Goal: Task Accomplishment & Management: Use online tool/utility

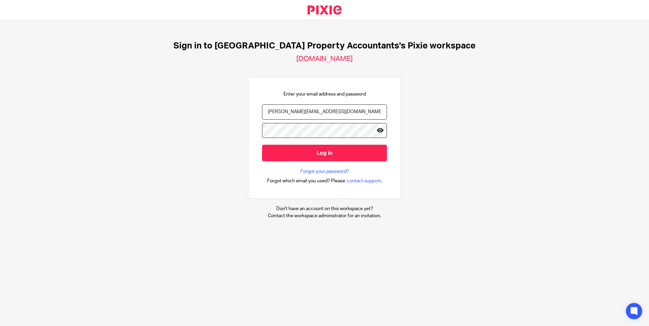
click at [377, 129] on icon at bounding box center [380, 130] width 7 height 7
click at [315, 156] on input "Log in" at bounding box center [324, 153] width 125 height 17
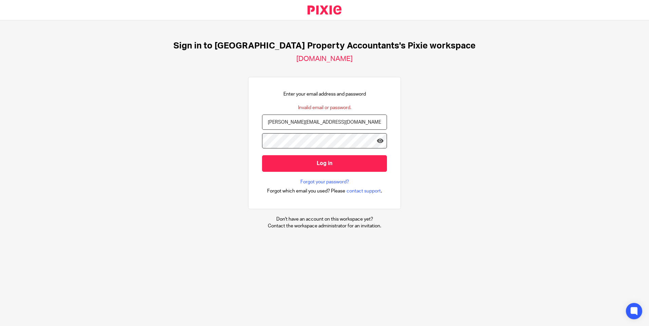
click at [312, 123] on input "nishant@ukpa.co.uk" at bounding box center [324, 122] width 125 height 15
click at [262, 155] on input "Log in" at bounding box center [324, 163] width 125 height 17
drag, startPoint x: 322, startPoint y: 122, endPoint x: 281, endPoint y: 124, distance: 41.8
click at [322, 122] on input "nishant@ukpa.co.uk" at bounding box center [324, 122] width 125 height 15
click at [266, 124] on input "nishant@ukpa.co.uk" at bounding box center [324, 122] width 125 height 15
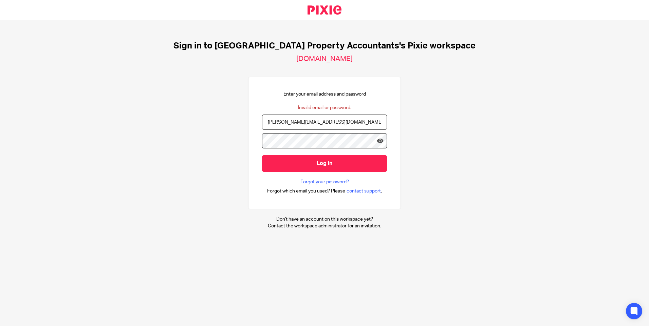
click at [262, 123] on input "nishant@ukpa.co.uk" at bounding box center [324, 122] width 125 height 15
drag, startPoint x: 259, startPoint y: 123, endPoint x: 263, endPoint y: 121, distance: 4.4
click at [252, 122] on div "Enter your email address and password Invalid email or password. nishant@ukpa.c…" at bounding box center [324, 143] width 153 height 132
click at [326, 120] on input "nishant@ukpa.co.uk" at bounding box center [324, 122] width 125 height 15
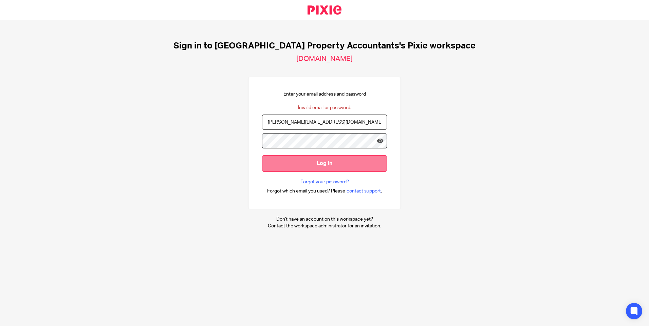
click at [308, 161] on input "Log in" at bounding box center [324, 163] width 125 height 17
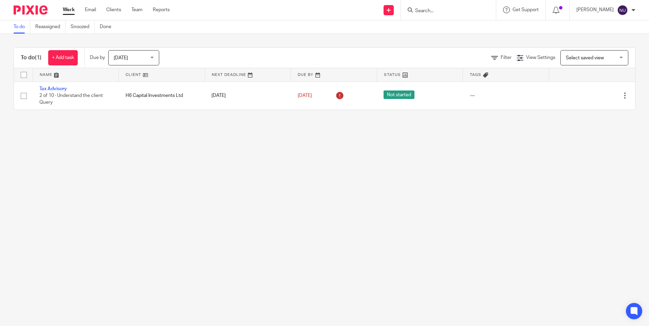
click at [320, 154] on main "To do Reassigned Snoozed Done To do (1) + Add task Due by [DATE] [DATE] [DATE] …" at bounding box center [324, 163] width 649 height 326
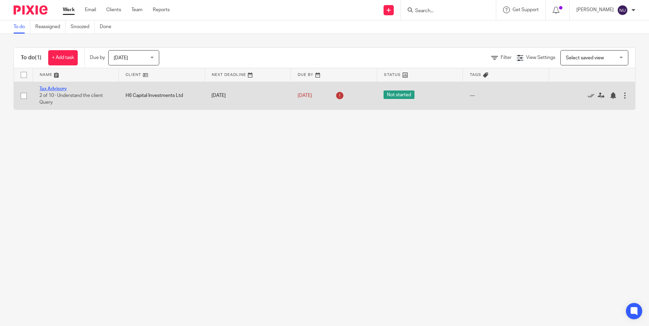
click at [58, 88] on link "Tax Advisory" at bounding box center [52, 89] width 27 height 5
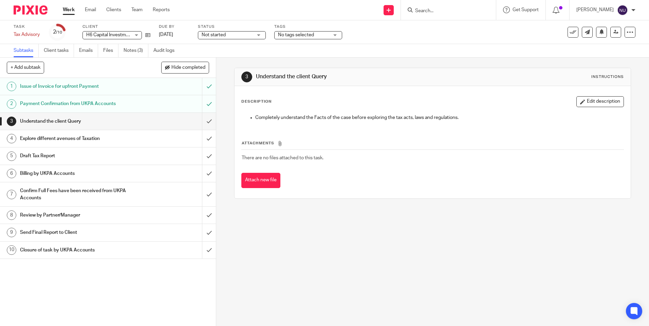
click at [355, 259] on div "3 Understand the client Query Instructions Description Edit description Complet…" at bounding box center [432, 192] width 433 height 269
drag, startPoint x: 280, startPoint y: 114, endPoint x: 393, endPoint y: 117, distance: 113.0
click at [408, 116] on p "Completely understand the Facts of the case before exploring the tax acts, laws…" at bounding box center [439, 117] width 368 height 7
click at [315, 115] on p "Completely understand the Facts of the case before exploring the tax acts, laws…" at bounding box center [439, 117] width 368 height 7
click at [200, 234] on input "submit" at bounding box center [108, 232] width 216 height 17
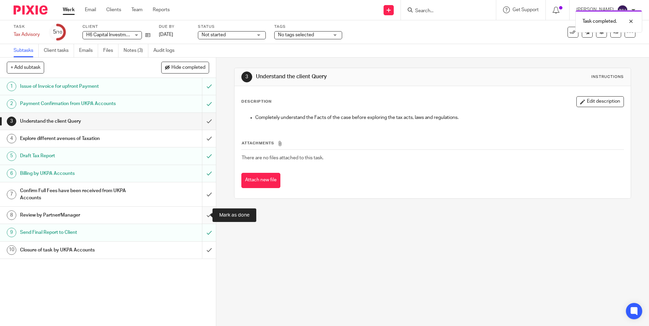
click at [200, 214] on input "submit" at bounding box center [108, 215] width 216 height 17
click at [204, 192] on input "submit" at bounding box center [108, 195] width 216 height 24
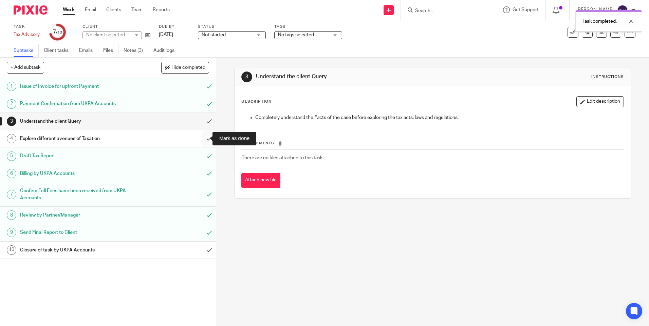
click at [202, 134] on input "submit" at bounding box center [108, 138] width 216 height 17
click at [201, 122] on input "submit" at bounding box center [108, 121] width 216 height 17
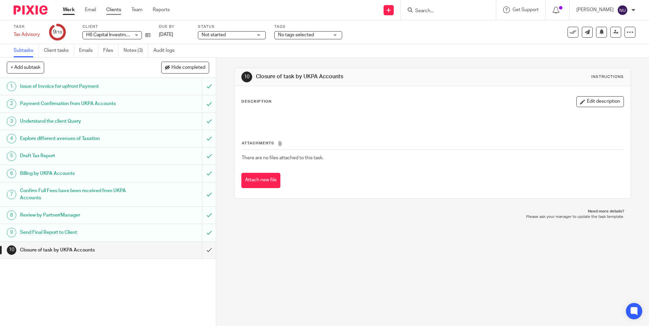
click at [121, 8] on link "Clients" at bounding box center [113, 9] width 15 height 7
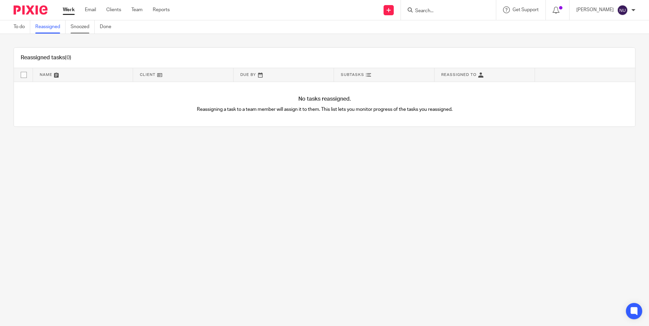
click at [79, 27] on link "Snoozed" at bounding box center [83, 26] width 24 height 13
click at [108, 29] on link "Done" at bounding box center [108, 26] width 17 height 13
click at [40, 29] on link "Reassigned" at bounding box center [50, 26] width 30 height 13
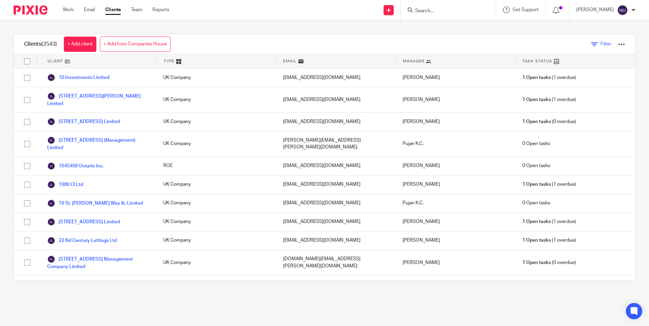
click at [592, 47] on link "Filter" at bounding box center [601, 44] width 20 height 7
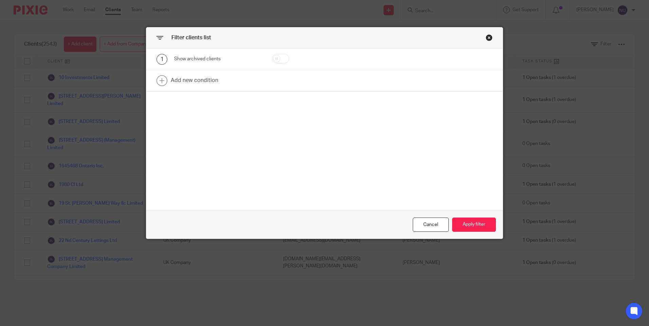
click at [195, 58] on div "Show archived clients" at bounding box center [217, 59] width 87 height 7
click at [486, 39] on div "Close this dialog window" at bounding box center [489, 37] width 7 height 7
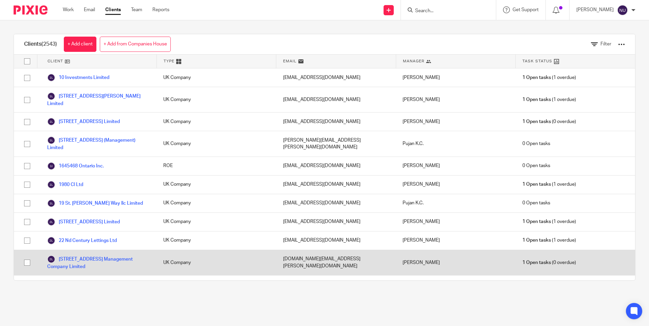
scroll to position [11902, 0]
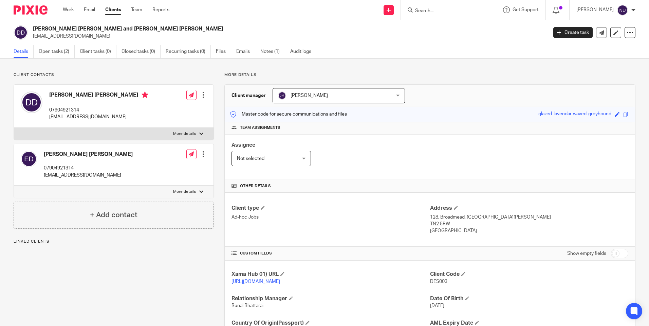
click at [246, 158] on span "Not selected" at bounding box center [250, 158] width 27 height 5
click at [418, 152] on div "Assignee Not selected Not selected Not selected Aarshika Awale Aayush Niraula A…" at bounding box center [430, 157] width 410 height 46
click at [51, 46] on link "Open tasks (2)" at bounding box center [57, 51] width 36 height 13
